Goal: Obtain resource: Download file/media

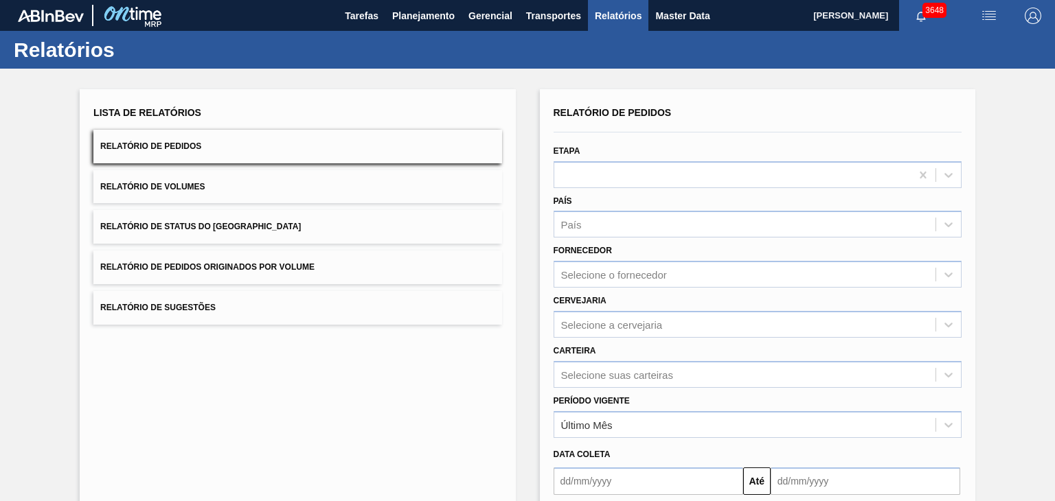
click at [232, 148] on button "Relatório de Pedidos" at bounding box center [297, 147] width 408 height 34
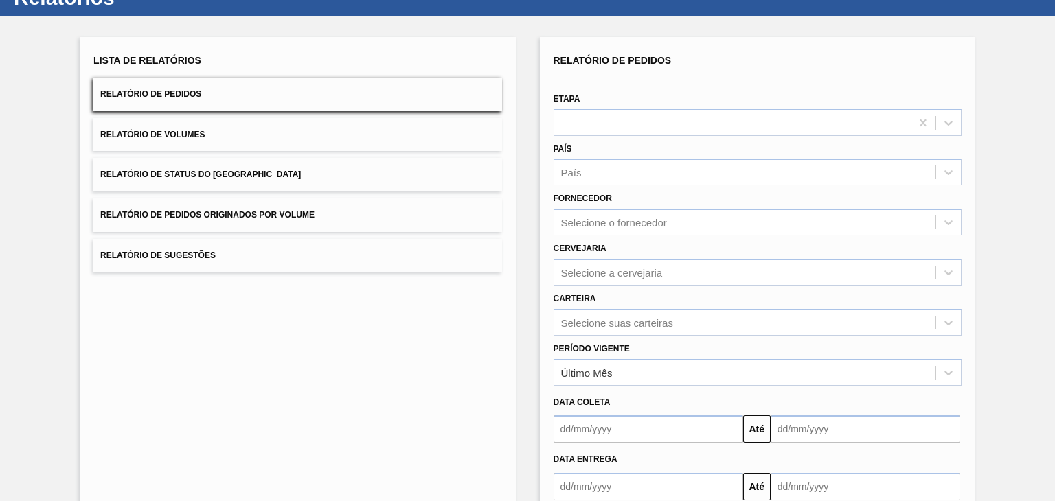
scroll to position [132, 0]
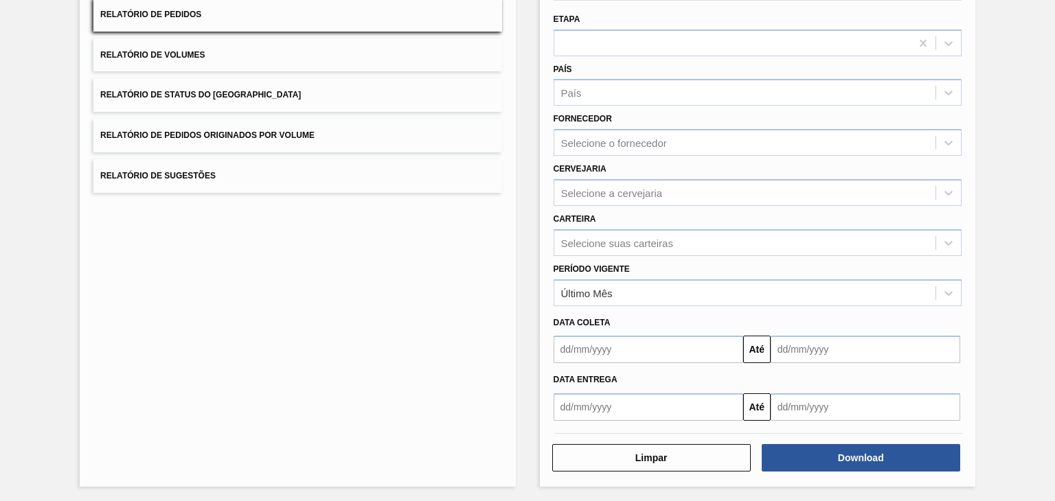
click at [643, 345] on input "text" at bounding box center [649, 349] width 190 height 27
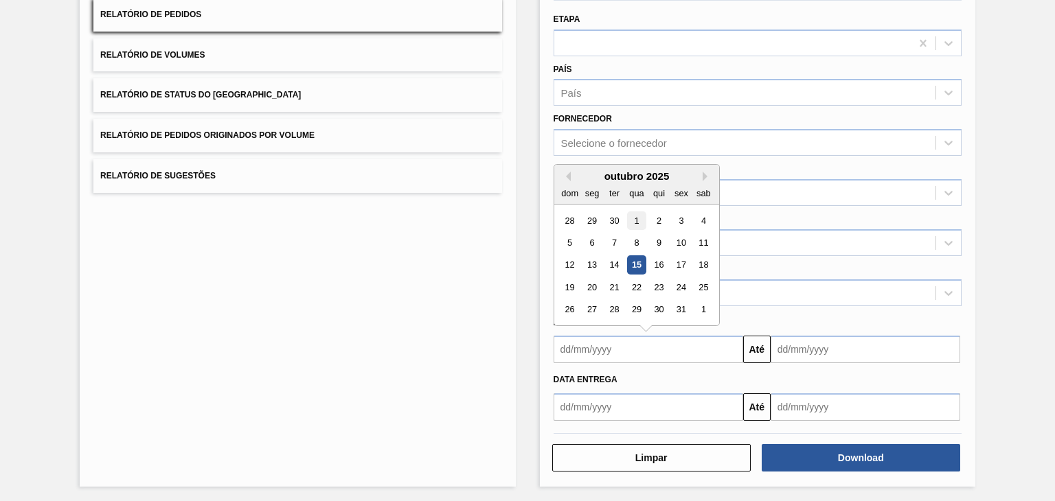
click at [631, 221] on div "1" at bounding box center [636, 221] width 19 height 19
type input "[DATE]"
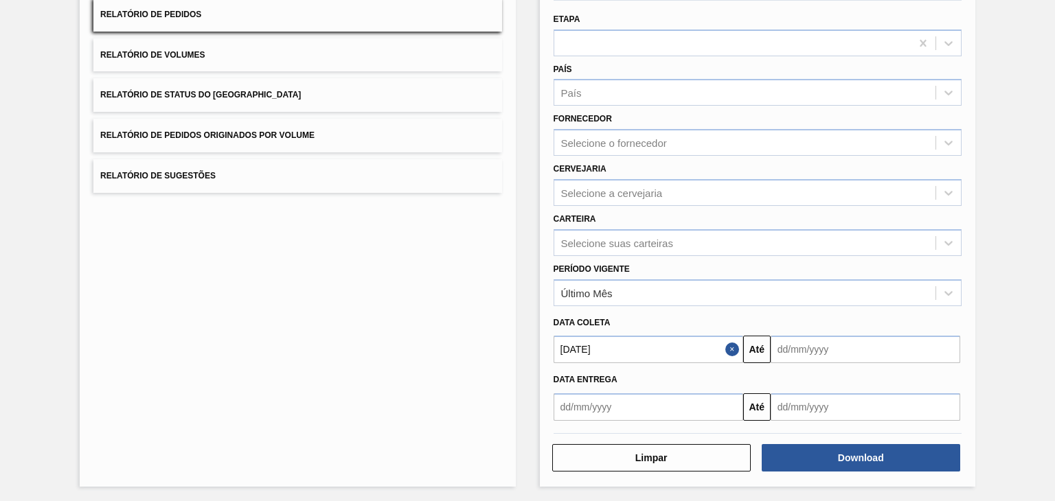
click at [799, 345] on input "text" at bounding box center [866, 349] width 190 height 27
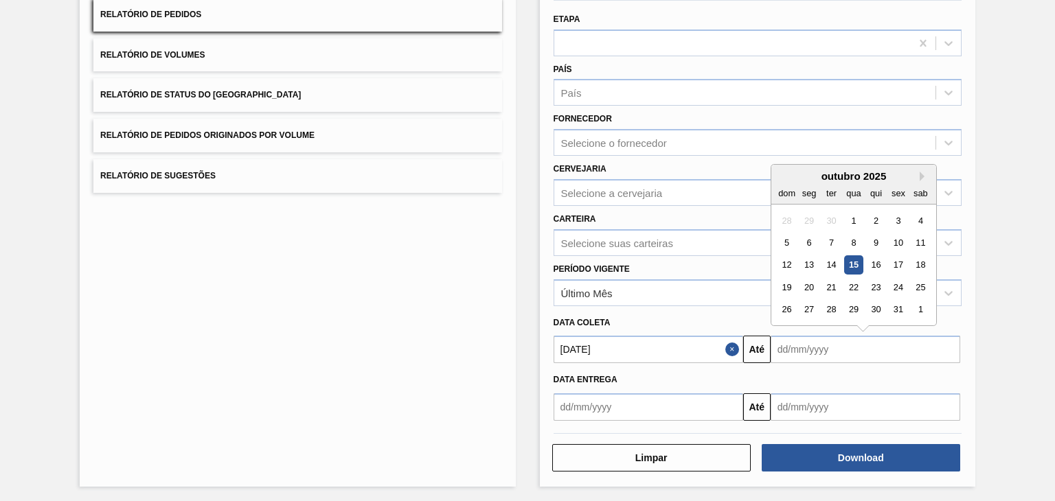
click at [903, 311] on div "31" at bounding box center [898, 310] width 19 height 19
type input "[DATE]"
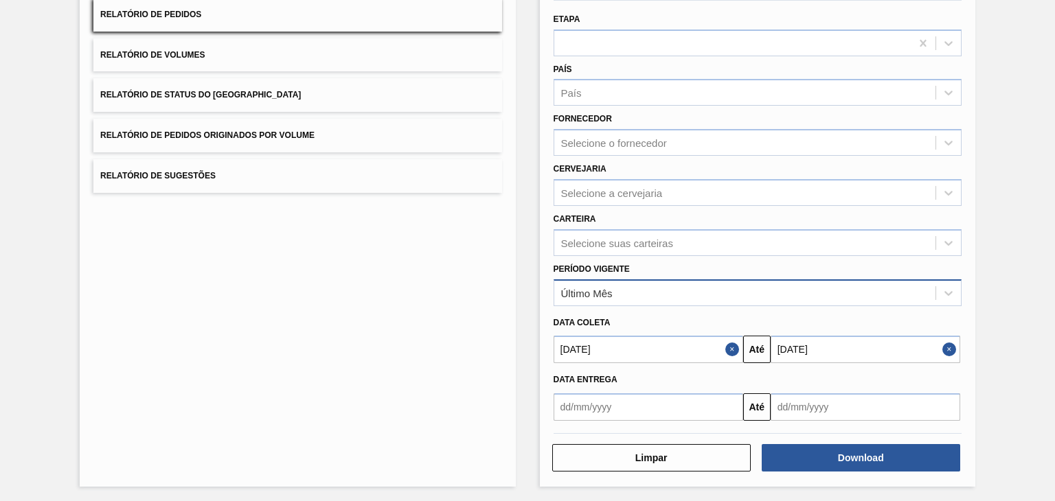
click at [708, 294] on div "Último Mês" at bounding box center [744, 293] width 381 height 20
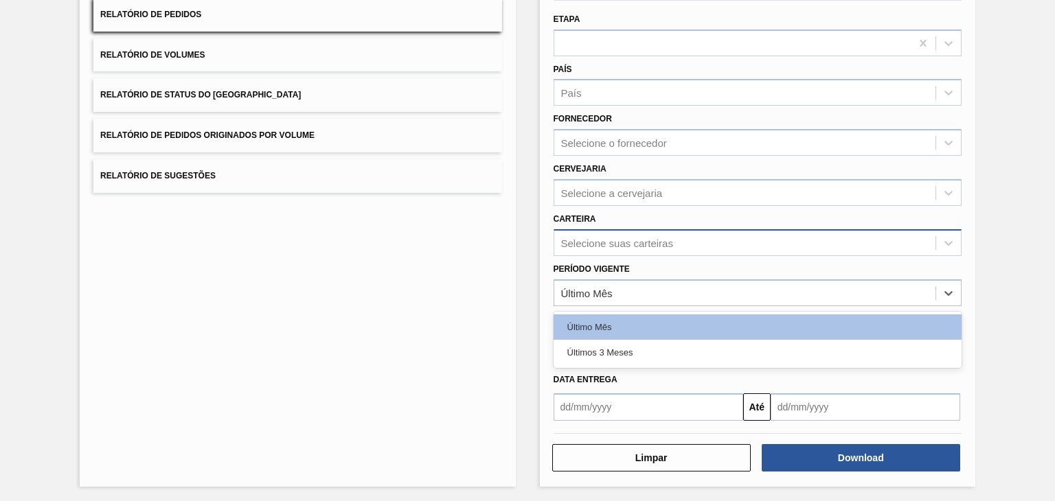
click at [676, 240] on div "Selecione suas carteiras" at bounding box center [744, 243] width 381 height 20
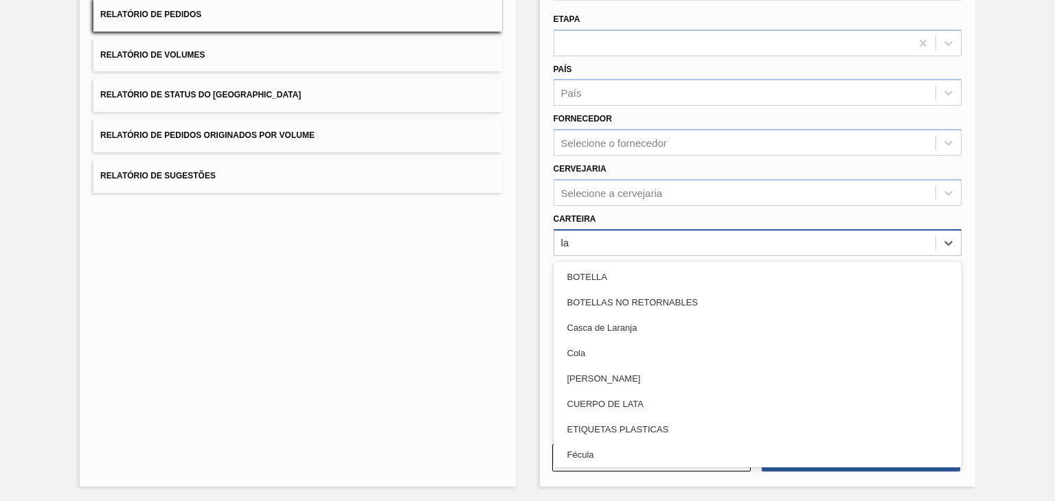
type input "lat"
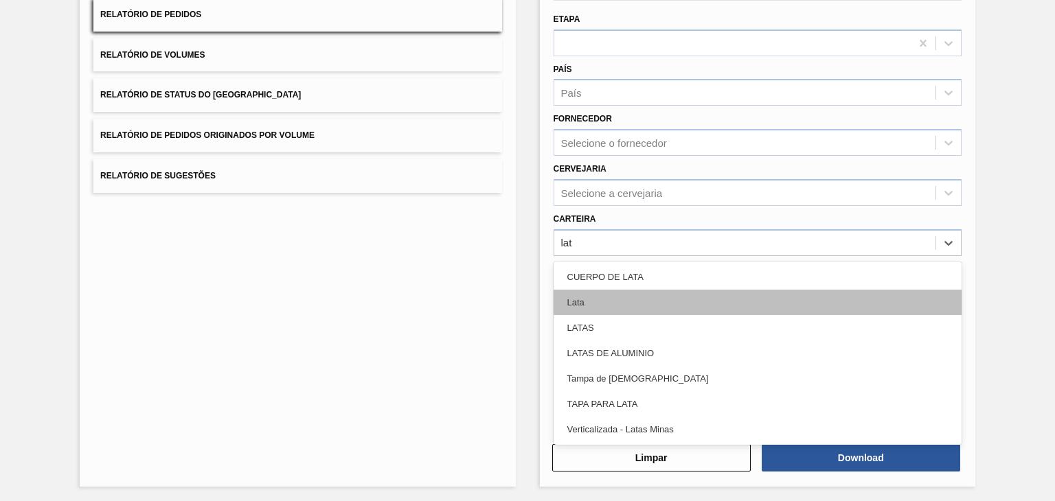
click at [632, 300] on div "Lata" at bounding box center [758, 302] width 408 height 25
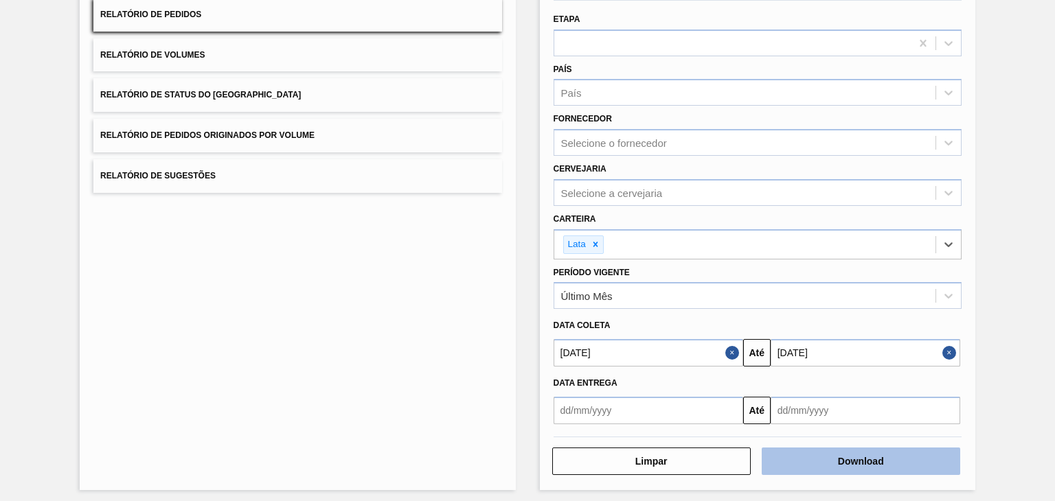
click at [872, 468] on button "Download" at bounding box center [861, 461] width 198 height 27
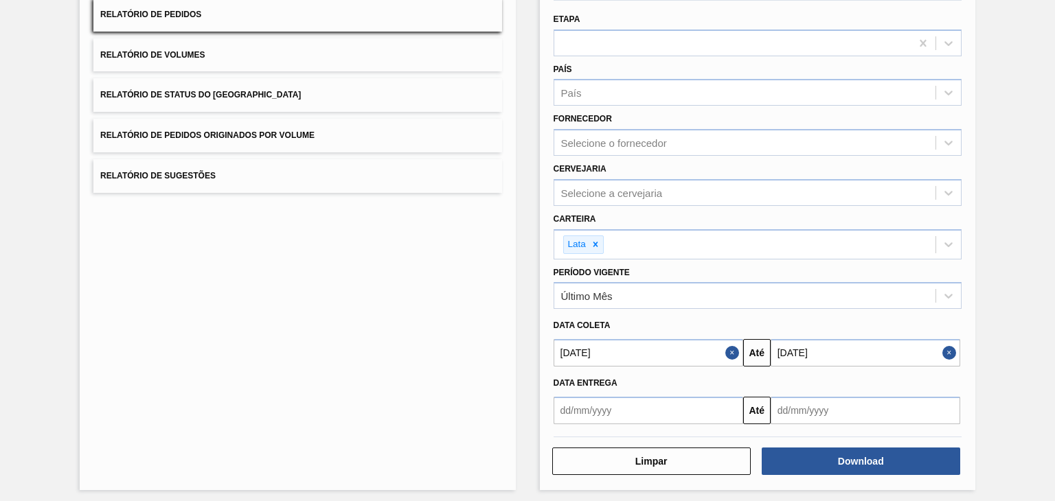
click at [1036, 170] on div "Lista de Relatórios Relatório de Pedidos Relatório de Volumes Relatório de Stat…" at bounding box center [527, 222] width 1055 height 571
